Goal: Task Accomplishment & Management: Manage account settings

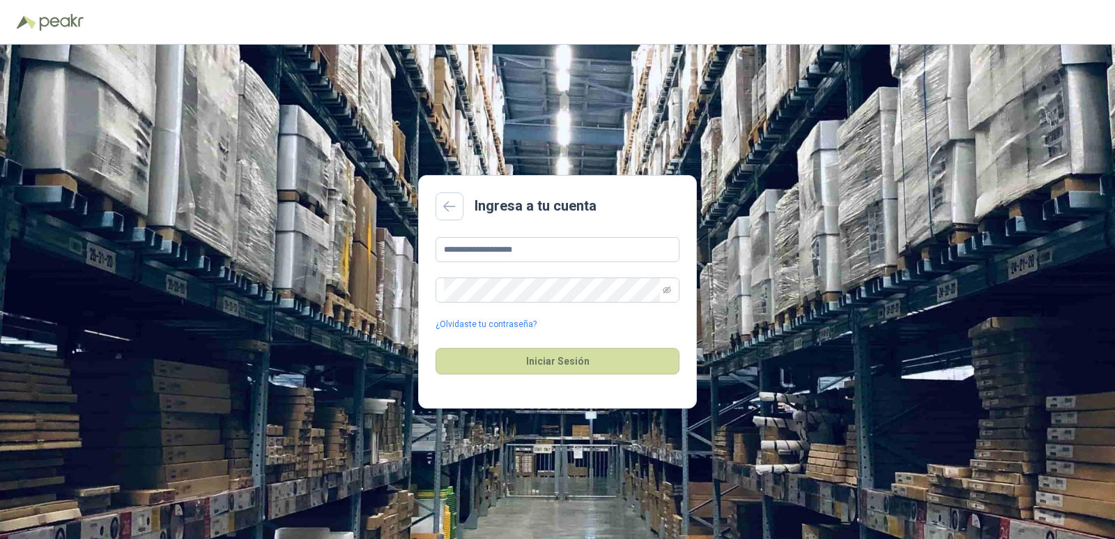
click at [592, 369] on button "Iniciar Sesión" at bounding box center [558, 361] width 244 height 26
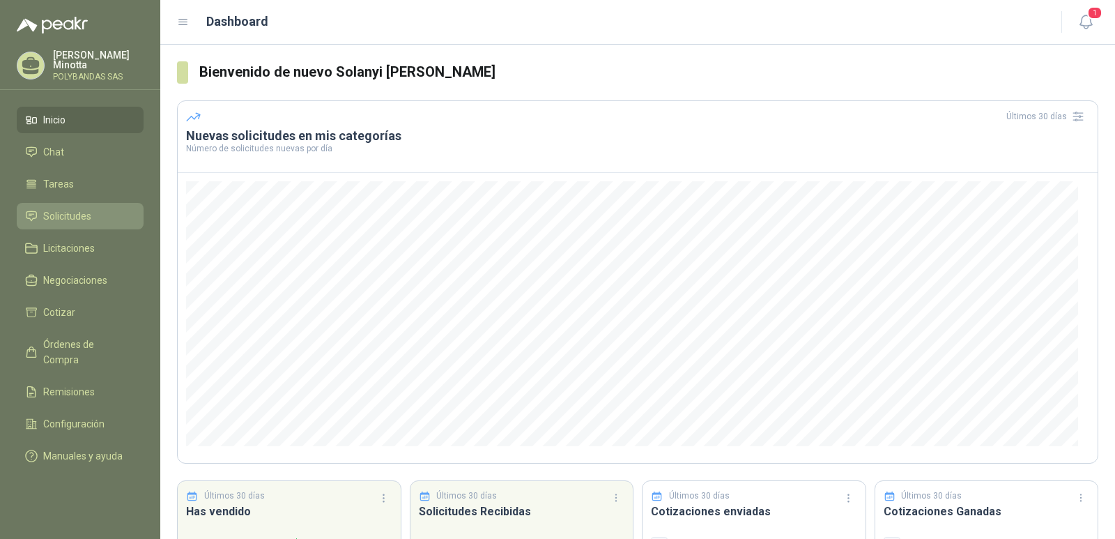
click at [69, 224] on link "Solicitudes" at bounding box center [80, 216] width 127 height 26
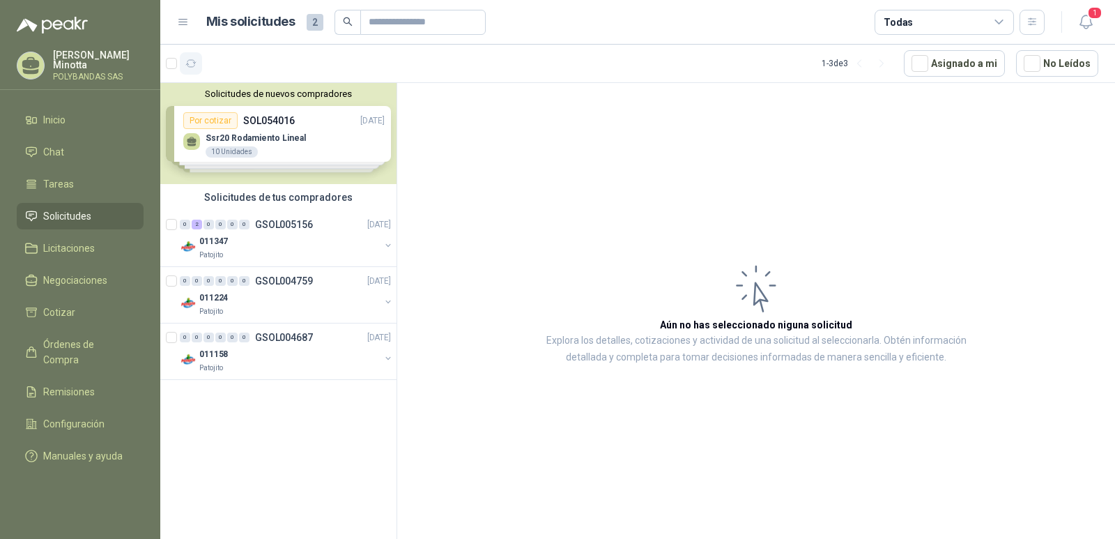
click at [198, 61] on button "button" at bounding box center [191, 63] width 22 height 22
click at [192, 65] on icon "button" at bounding box center [191, 64] width 12 height 12
click at [64, 76] on p "POLYBANDAS SAS" at bounding box center [98, 76] width 91 height 8
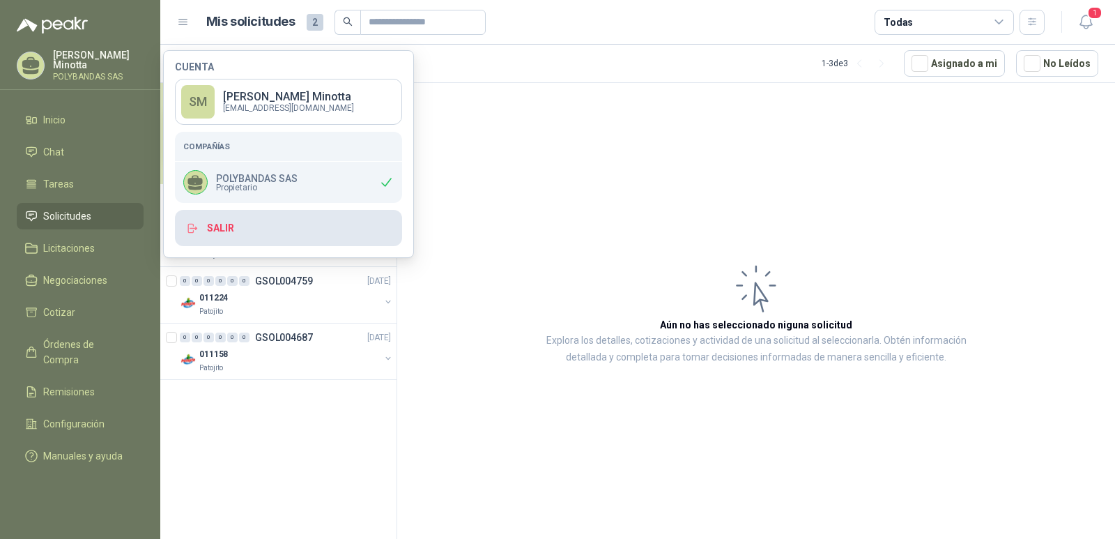
click at [233, 236] on button "Salir" at bounding box center [288, 228] width 227 height 36
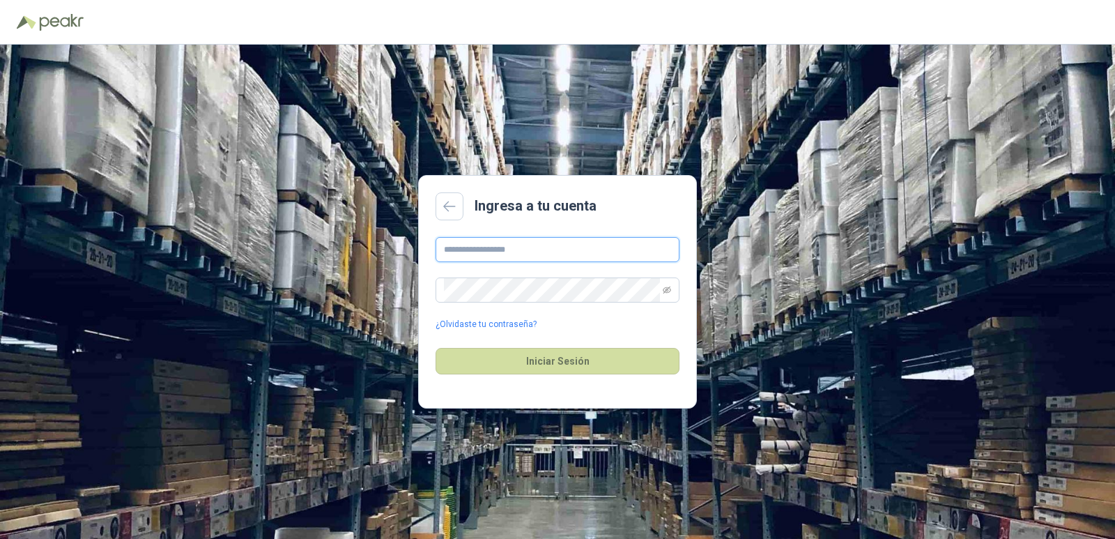
type input "**********"
